Goal: Information Seeking & Learning: Find specific fact

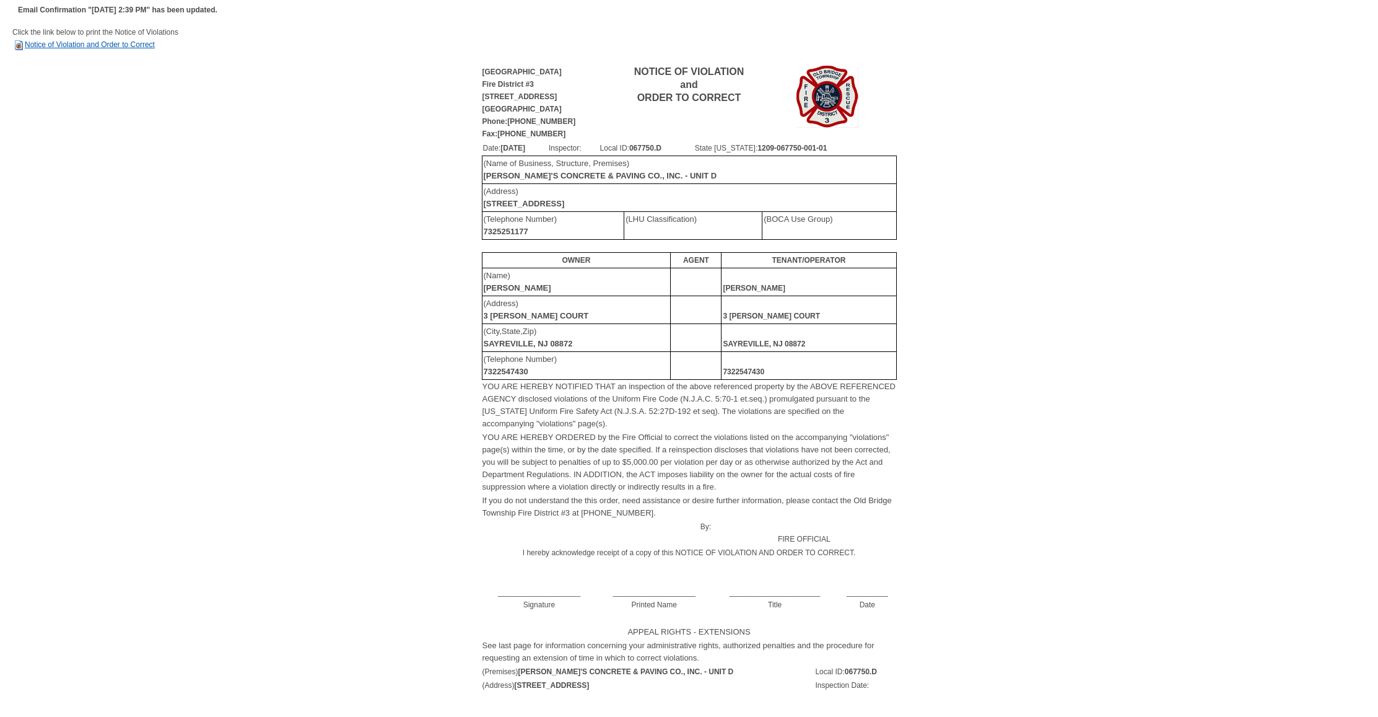
click at [110, 42] on link "Notice of Violation and Order to Correct" at bounding box center [83, 44] width 142 height 9
click at [130, 43] on link "Notice of Violation and Order to Correct" at bounding box center [83, 44] width 142 height 9
click at [82, 43] on link "Notice of Violation and Order to Correct" at bounding box center [83, 44] width 142 height 9
click at [76, 43] on link "Notice of Violation and Order to Correct" at bounding box center [83, 44] width 142 height 9
click at [81, 41] on link "Notice of Violation and Order to Correct" at bounding box center [83, 44] width 142 height 9
